Goal: Transaction & Acquisition: Purchase product/service

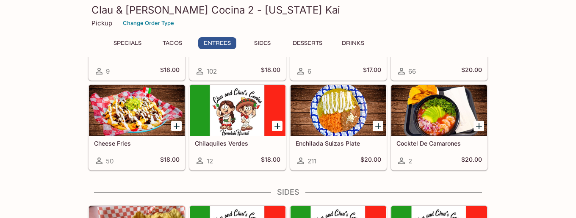
scroll to position [553, 0]
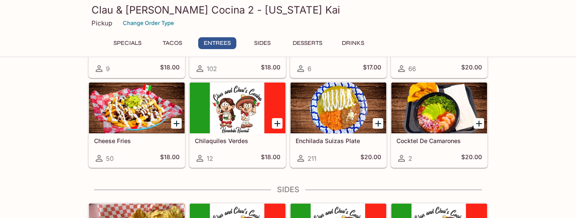
click at [418, 139] on h5 "Cocktel De Camarones" at bounding box center [440, 140] width 86 height 7
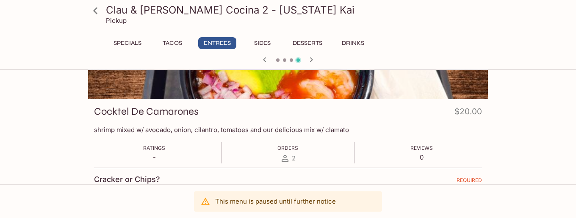
scroll to position [86, 0]
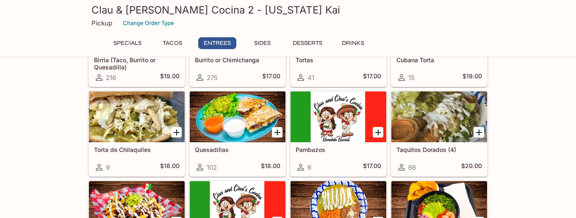
scroll to position [456, 0]
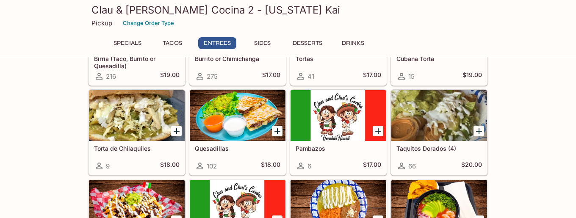
click at [448, 122] on div at bounding box center [440, 115] width 96 height 51
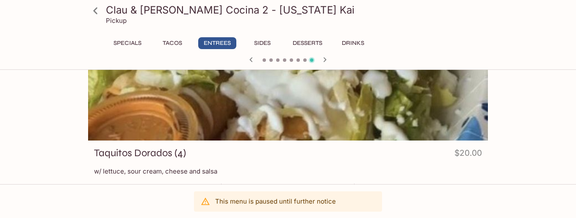
scroll to position [43, 0]
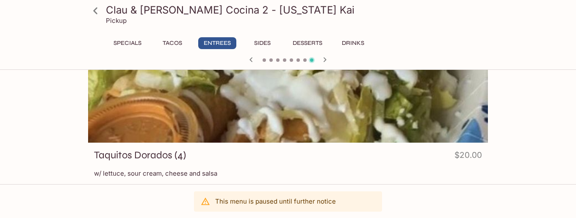
click at [306, 111] on div at bounding box center [288, 87] width 400 height 112
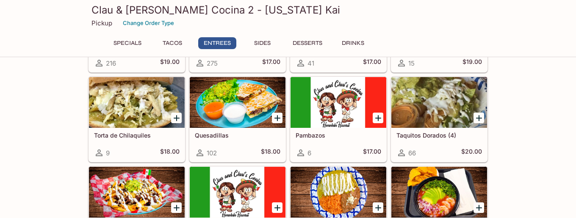
scroll to position [467, 0]
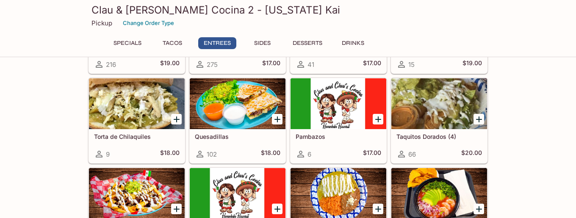
click at [147, 108] on div at bounding box center [137, 103] width 96 height 51
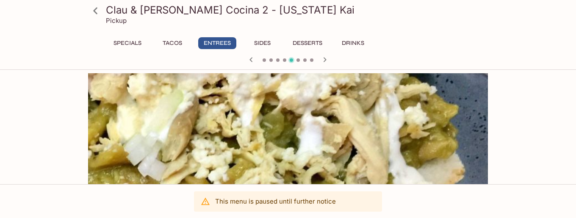
click at [96, 9] on icon at bounding box center [95, 10] width 4 height 7
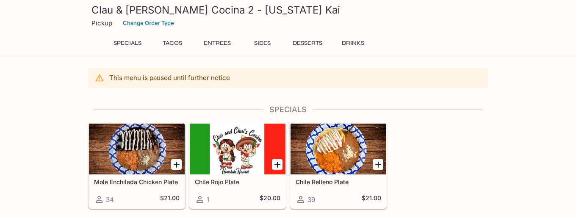
click at [129, 180] on h5 "Mole Enchilada Chicken Plate" at bounding box center [137, 181] width 86 height 7
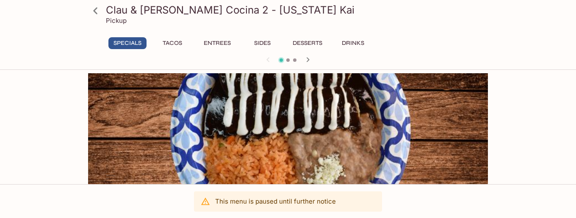
click at [95, 10] on icon at bounding box center [95, 10] width 4 height 7
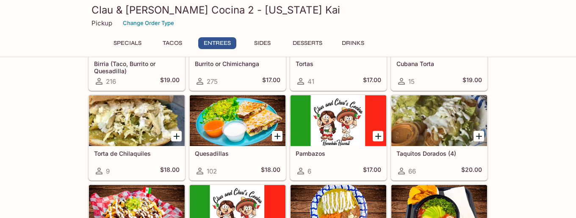
scroll to position [450, 0]
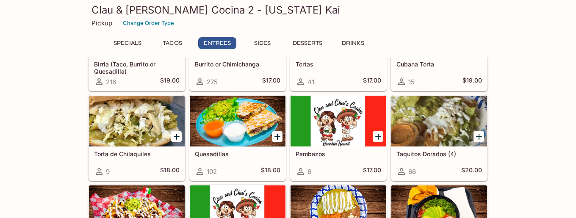
click at [420, 152] on h5 "Taquitos Dorados (4)" at bounding box center [440, 153] width 86 height 7
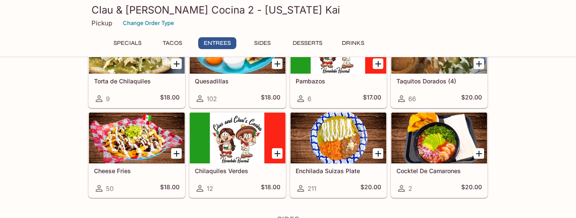
scroll to position [523, 0]
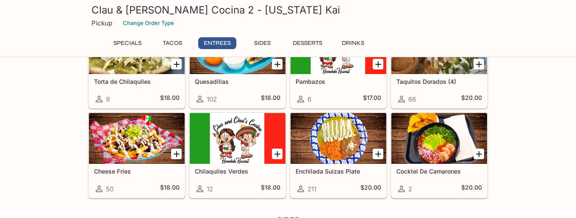
click at [209, 173] on h5 "Chilaquiles Verdes" at bounding box center [238, 171] width 86 height 7
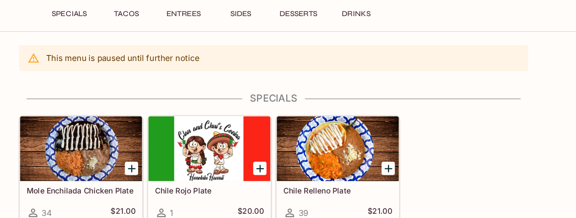
click at [337, 150] on div at bounding box center [339, 149] width 96 height 51
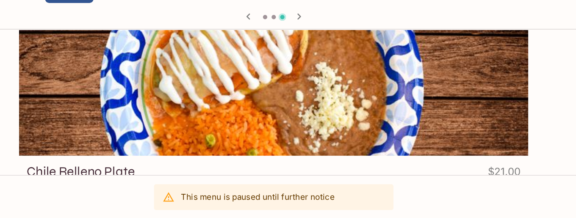
scroll to position [69, 0]
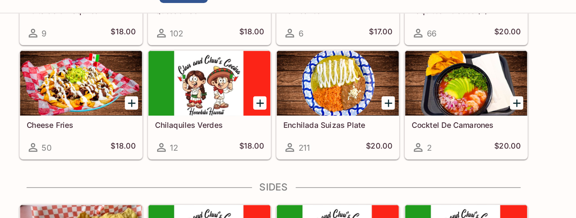
scroll to position [551, 0]
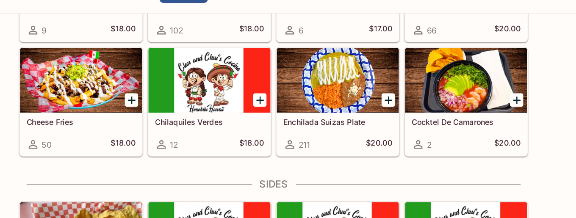
click at [379, 122] on icon "Add Enchilada Suizas Plate" at bounding box center [378, 125] width 10 height 10
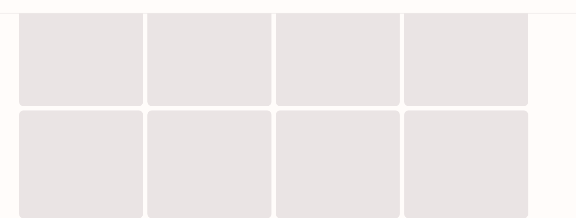
scroll to position [393, 0]
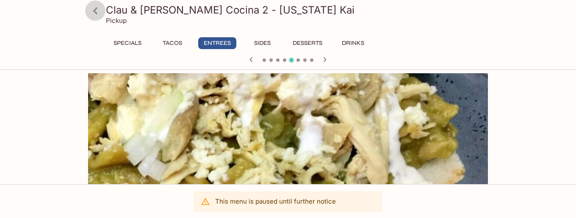
click at [95, 12] on icon at bounding box center [95, 10] width 4 height 7
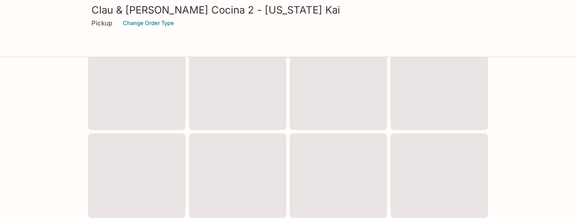
scroll to position [393, 0]
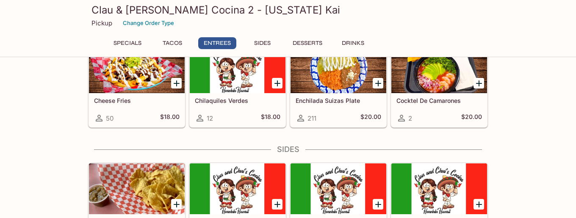
scroll to position [594, 0]
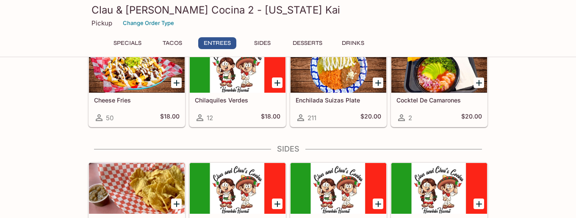
click at [378, 83] on icon "Add Enchilada Suizas Plate" at bounding box center [379, 83] width 6 height 6
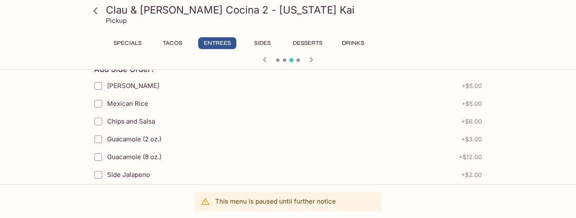
scroll to position [469, 0]
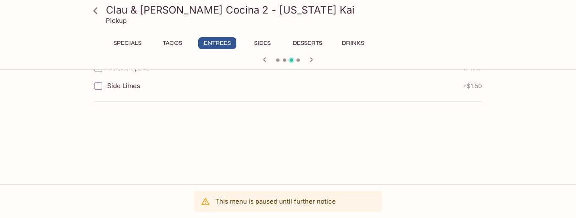
click at [92, 11] on icon at bounding box center [95, 10] width 15 height 15
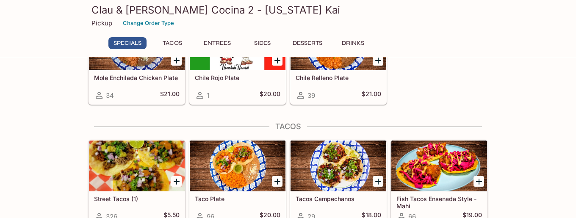
scroll to position [107, 0]
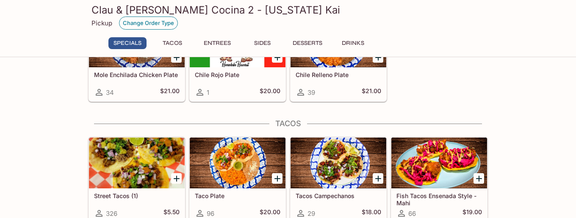
click at [161, 22] on button "Change Order Type" at bounding box center [148, 23] width 59 height 13
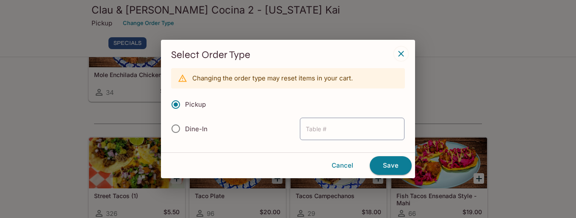
click at [401, 53] on icon "button" at bounding box center [401, 54] width 10 height 10
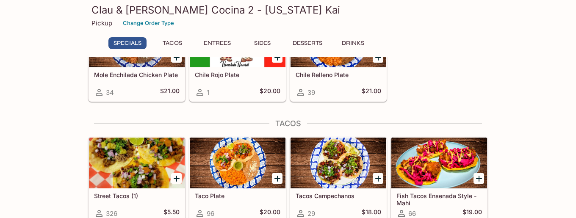
click at [125, 40] on button "Specials" at bounding box center [128, 43] width 38 height 12
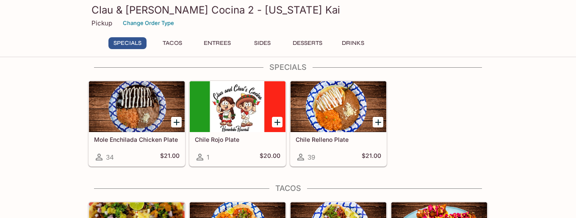
scroll to position [33, 0]
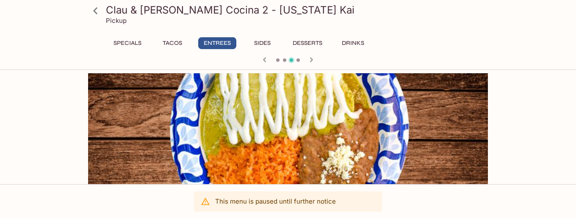
click at [95, 8] on icon at bounding box center [95, 10] width 15 height 15
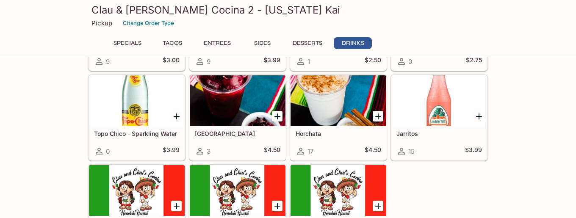
scroll to position [1136, 0]
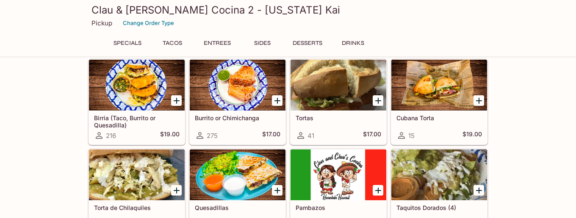
scroll to position [393, 0]
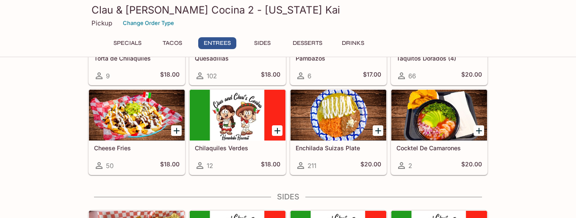
scroll to position [547, 0]
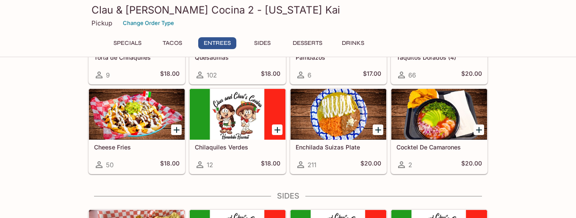
click at [381, 133] on icon "Add Enchilada Suizas Plate" at bounding box center [378, 130] width 10 height 10
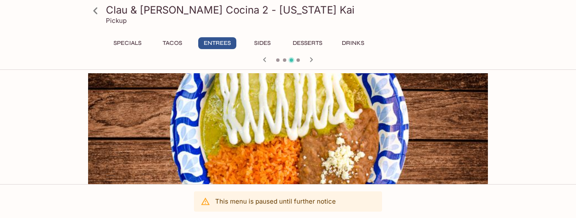
click at [381, 133] on div at bounding box center [288, 129] width 400 height 112
click at [313, 125] on div at bounding box center [288, 129] width 400 height 112
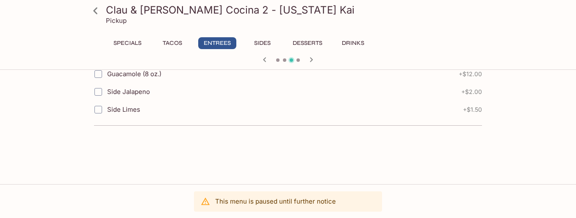
scroll to position [469, 0]
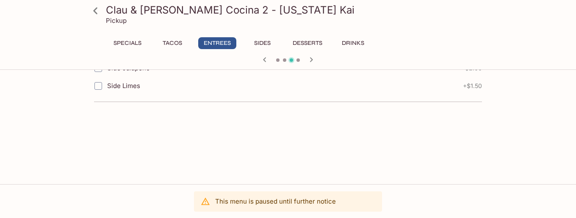
click at [300, 205] on p "This menu is paused until further notice" at bounding box center [275, 202] width 121 height 8
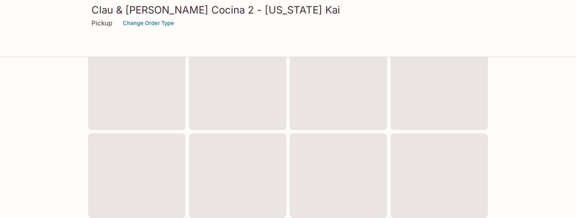
scroll to position [393, 0]
